Goal: Task Accomplishment & Management: Manage account settings

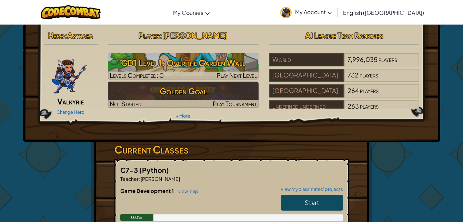
click at [311, 201] on span "Start" at bounding box center [312, 202] width 14 height 8
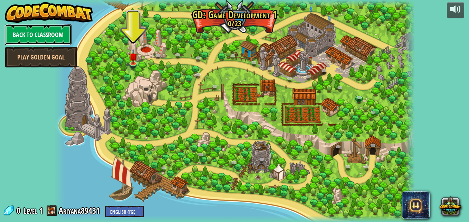
click at [13, 38] on link "Back to Classroom" at bounding box center [38, 34] width 67 height 21
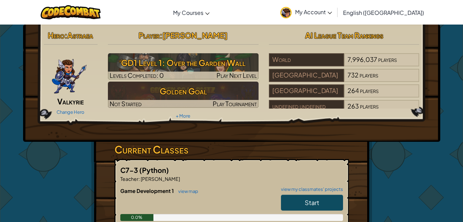
click at [327, 6] on link "My Account" at bounding box center [306, 12] width 59 height 22
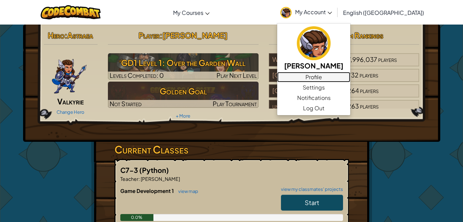
click at [350, 81] on link "Profile" at bounding box center [313, 77] width 73 height 10
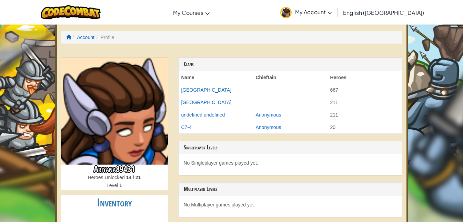
click at [332, 11] on span "My Account" at bounding box center [313, 11] width 37 height 7
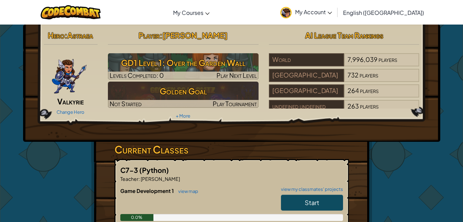
click at [336, 7] on link "My Account" at bounding box center [306, 12] width 59 height 22
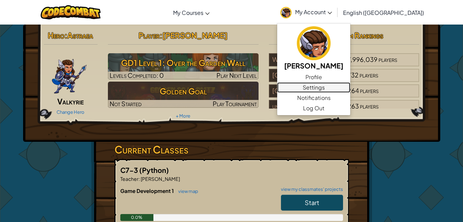
click at [343, 90] on link "Settings" at bounding box center [313, 87] width 73 height 10
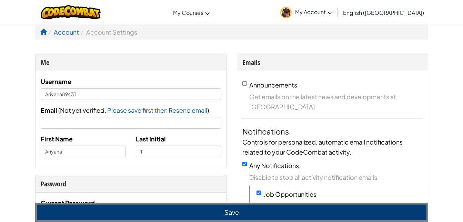
click at [292, 13] on img at bounding box center [286, 12] width 11 height 11
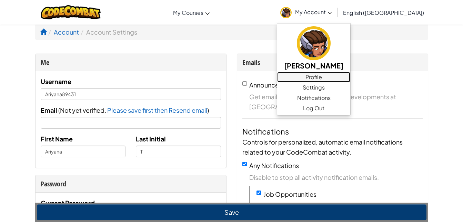
click at [332, 74] on link "Profile" at bounding box center [313, 77] width 73 height 10
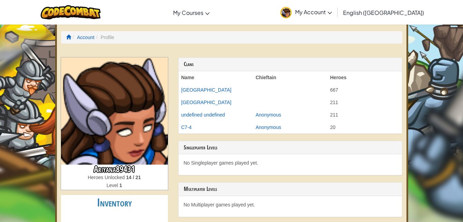
click at [332, 10] on span "My Account" at bounding box center [313, 11] width 37 height 7
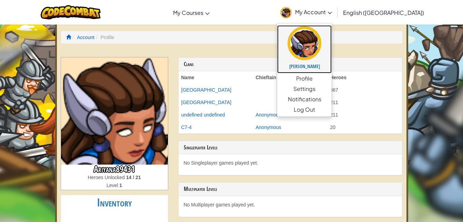
click at [322, 46] on img at bounding box center [305, 43] width 34 height 34
click at [322, 56] on img at bounding box center [305, 43] width 34 height 34
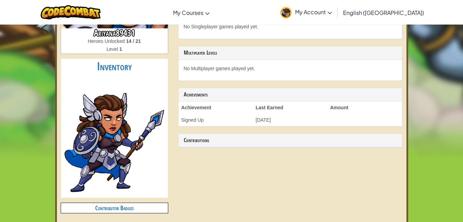
scroll to position [157, 0]
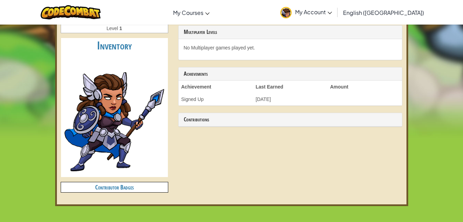
click at [102, 98] on img at bounding box center [115, 115] width 104 height 120
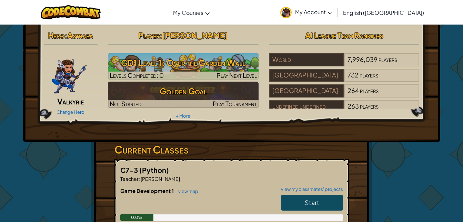
click at [98, 68] on div "Hero : Astraea Valkyrie Change Hero" at bounding box center [71, 72] width 65 height 89
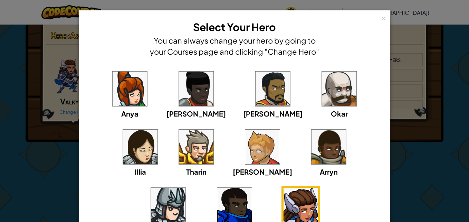
click at [283, 200] on img at bounding box center [300, 204] width 35 height 35
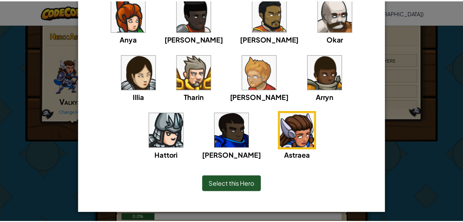
scroll to position [74, 0]
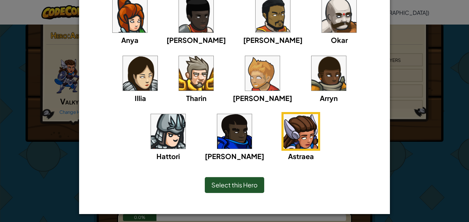
click at [244, 184] on span "Select this Hero" at bounding box center [234, 184] width 46 height 8
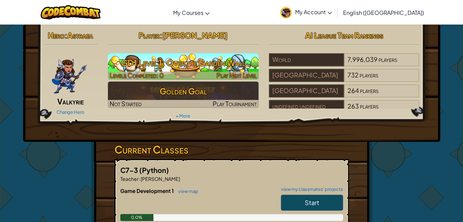
click at [232, 65] on h3 "GD1 Level 1: Over the Garden Wall" at bounding box center [183, 63] width 151 height 16
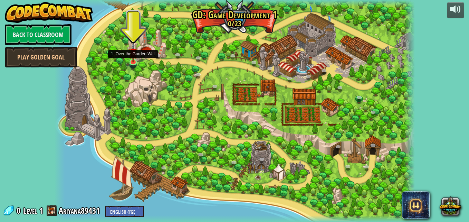
click at [132, 58] on img at bounding box center [133, 52] width 9 height 20
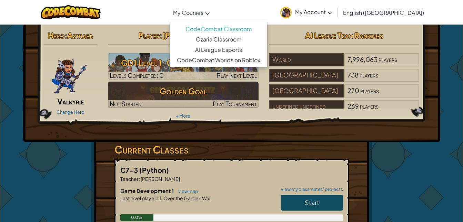
click at [204, 13] on span "My Courses" at bounding box center [188, 12] width 30 height 7
click at [398, 146] on div "Hero : Astraea Valkyrie Change Hero Player : Ariyana T GD1 Level 1: Over the Ga…" at bounding box center [232, 181] width 404 height 312
